Goal: Task Accomplishment & Management: Manage account settings

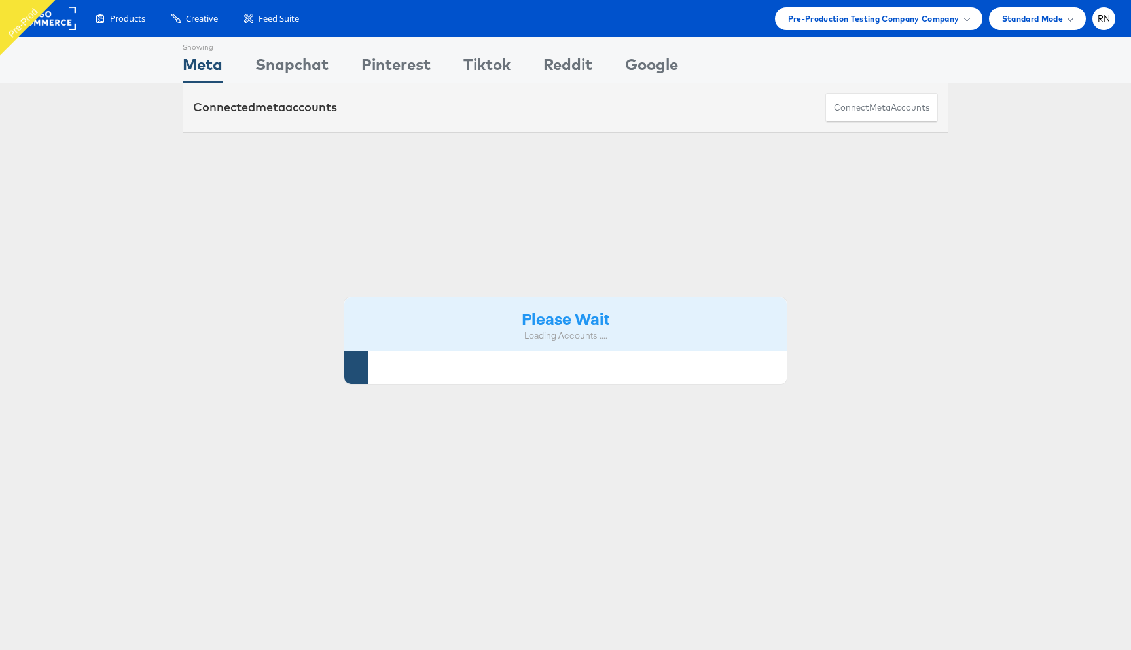
click at [209, 211] on div "Please Wait Loading Accounts ...." at bounding box center [566, 324] width 766 height 384
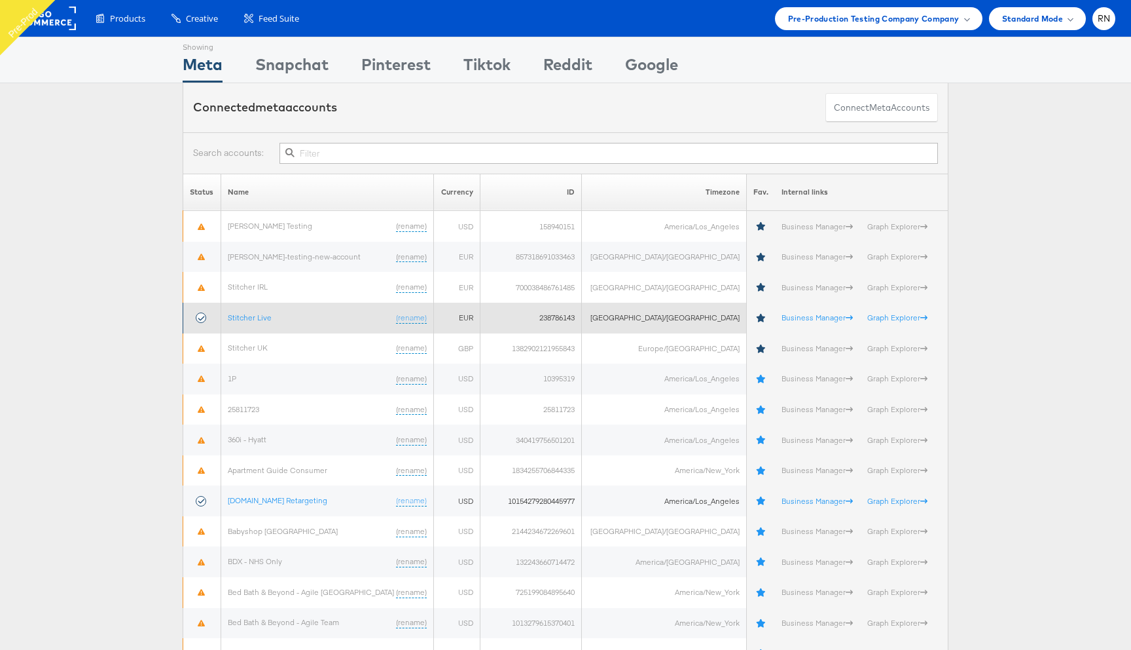
click at [263, 310] on td "Stitcher Live (rename)" at bounding box center [327, 318] width 213 height 31
click at [263, 318] on link "Stitcher Live" at bounding box center [250, 317] width 44 height 10
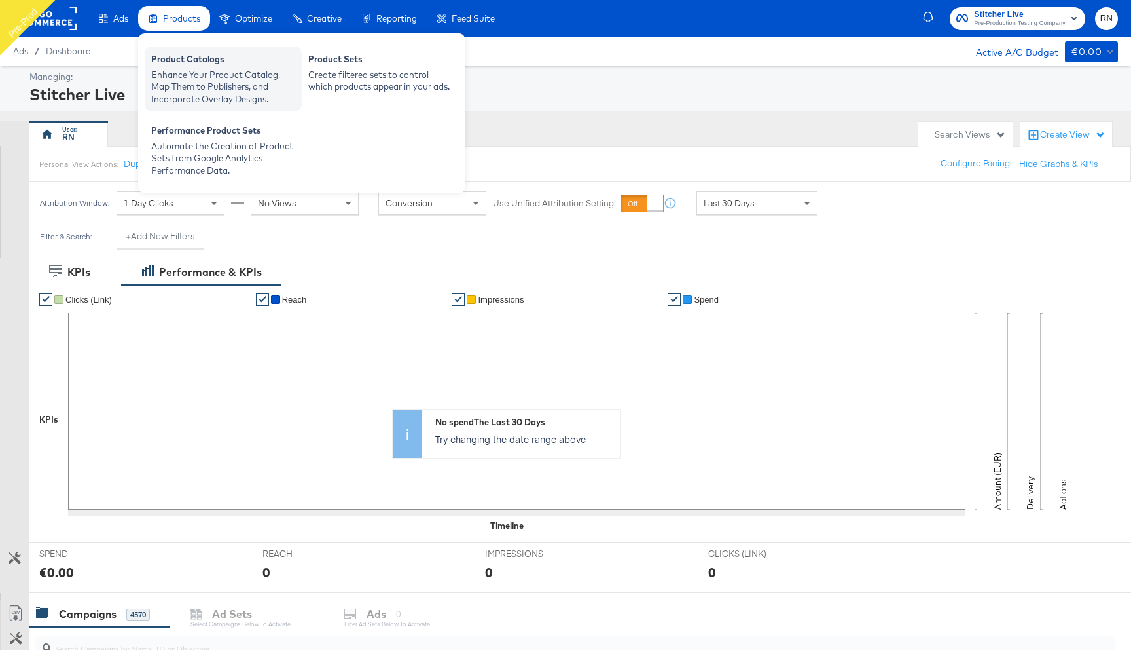
click at [192, 75] on div "Enhance Your Product Catalog, Map Them to Publishers, and Incorporate Overlay D…" at bounding box center [223, 87] width 144 height 37
